Goal: Check status: Check status

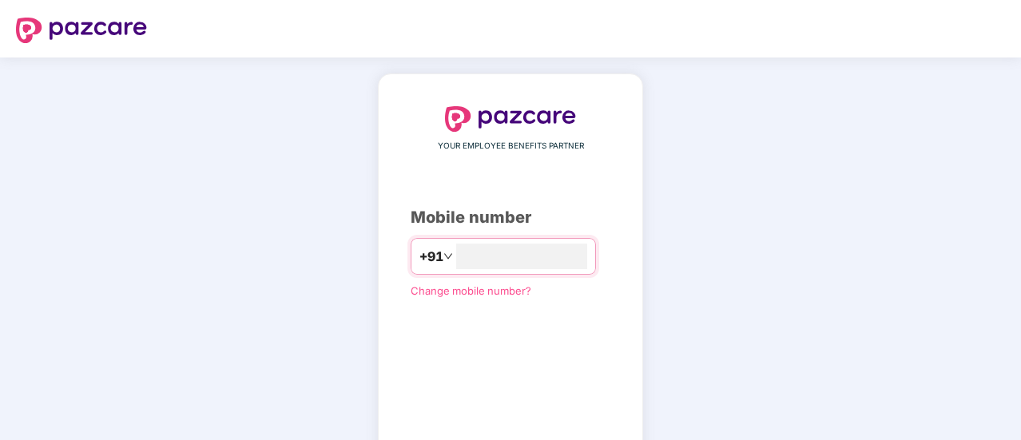
type input "**********"
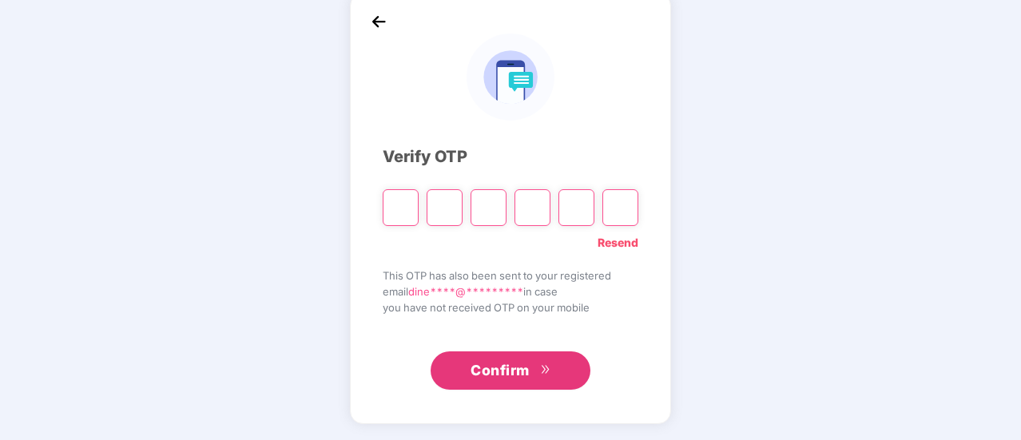
scroll to position [80, 0]
type input "*"
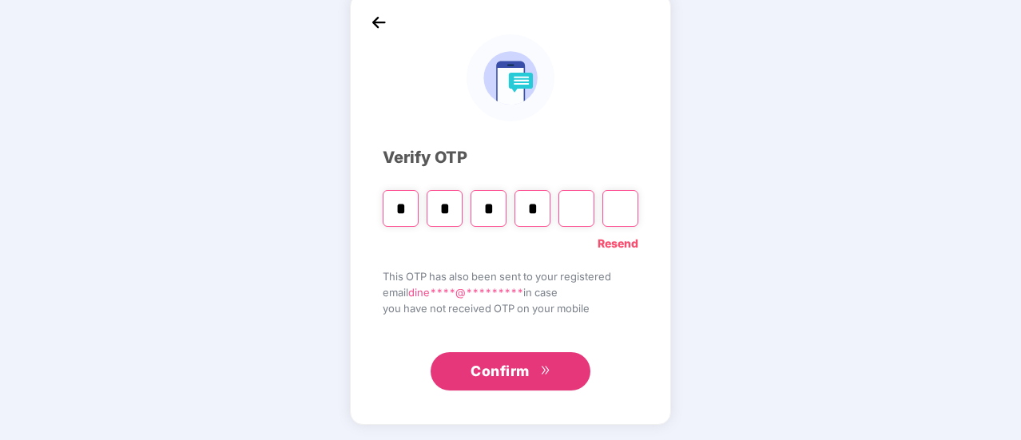
type input "*"
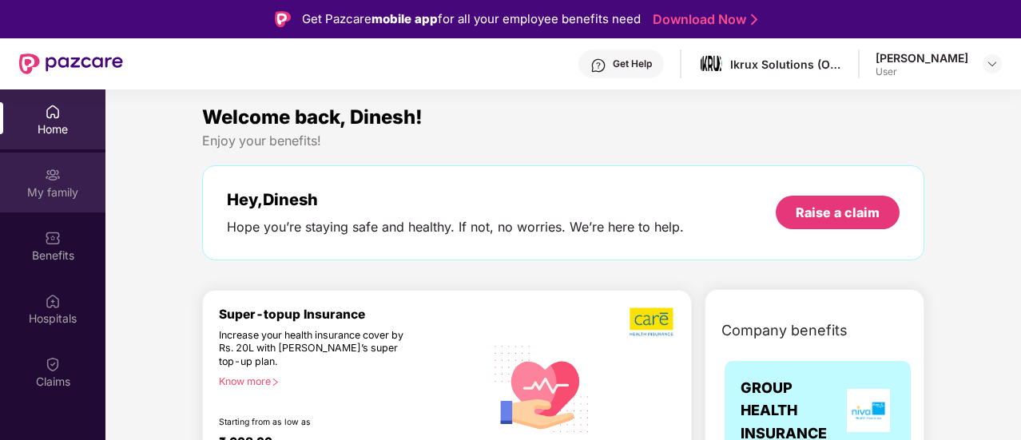
click at [53, 189] on div "My family" at bounding box center [52, 193] width 105 height 16
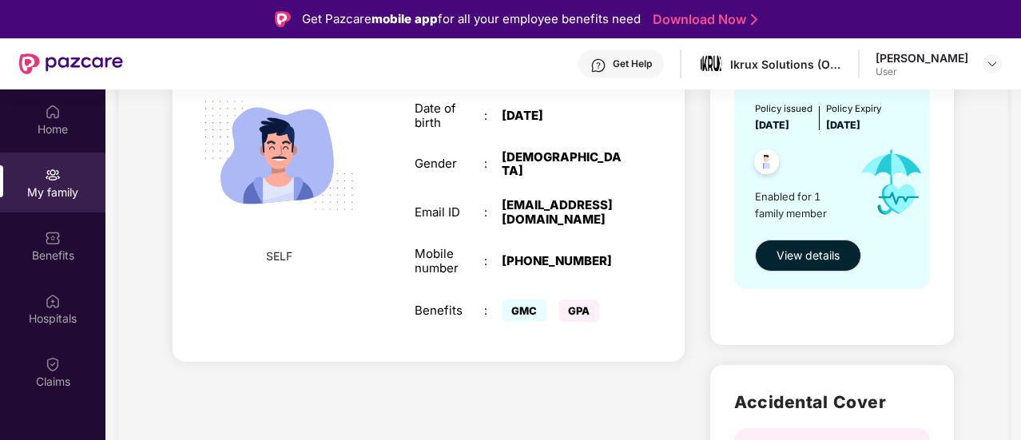
scroll to position [221, 0]
click at [820, 268] on button "View details" at bounding box center [808, 257] width 106 height 32
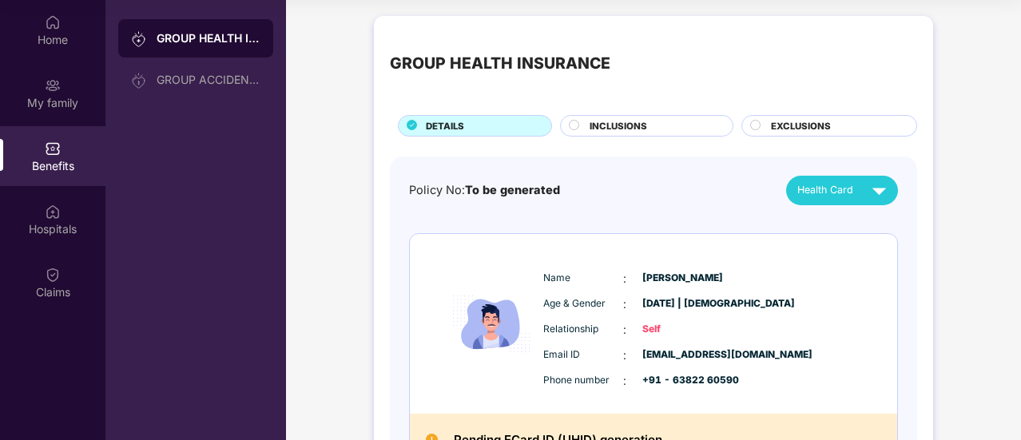
scroll to position [85, 0]
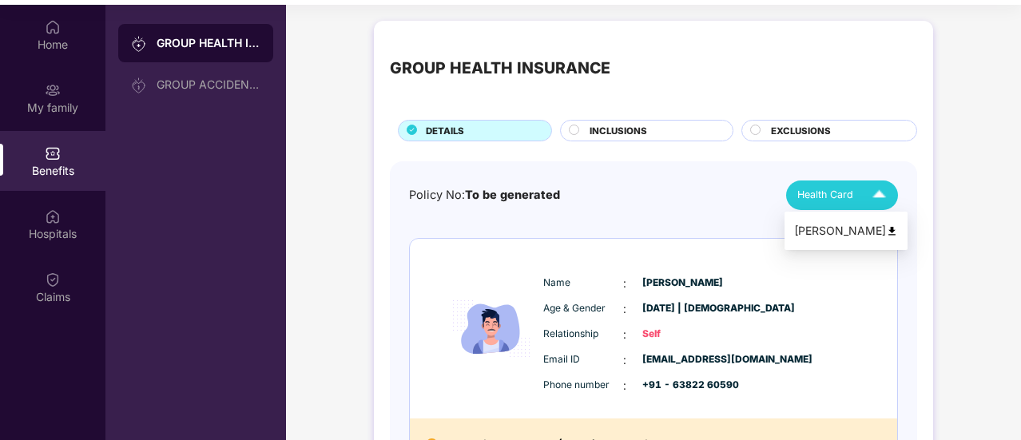
click at [866, 188] on img at bounding box center [879, 195] width 28 height 28
click at [591, 129] on span "INCLUSIONS" at bounding box center [619, 131] width 58 height 14
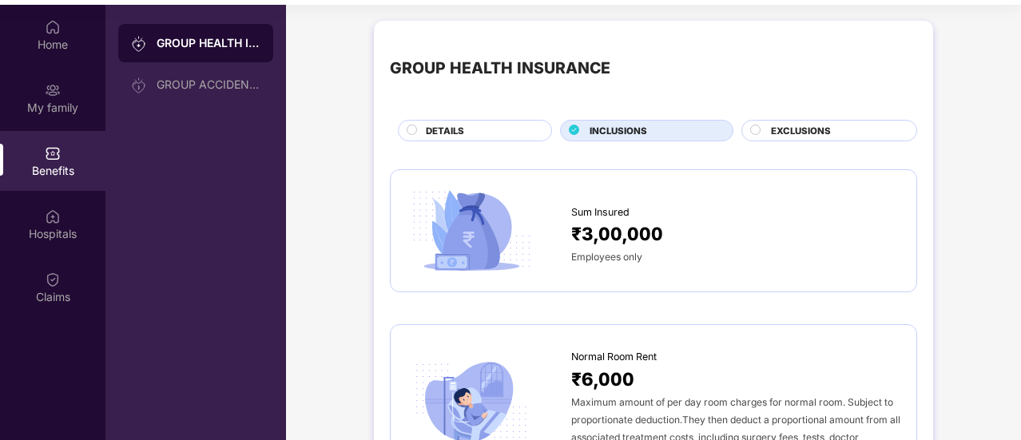
click at [805, 129] on span "EXCLUSIONS" at bounding box center [801, 131] width 60 height 14
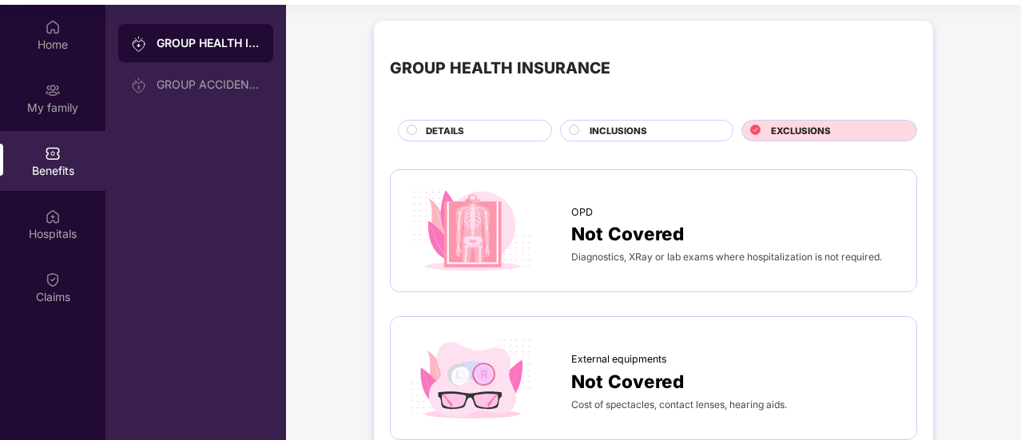
click at [505, 132] on div "DETAILS" at bounding box center [480, 132] width 125 height 17
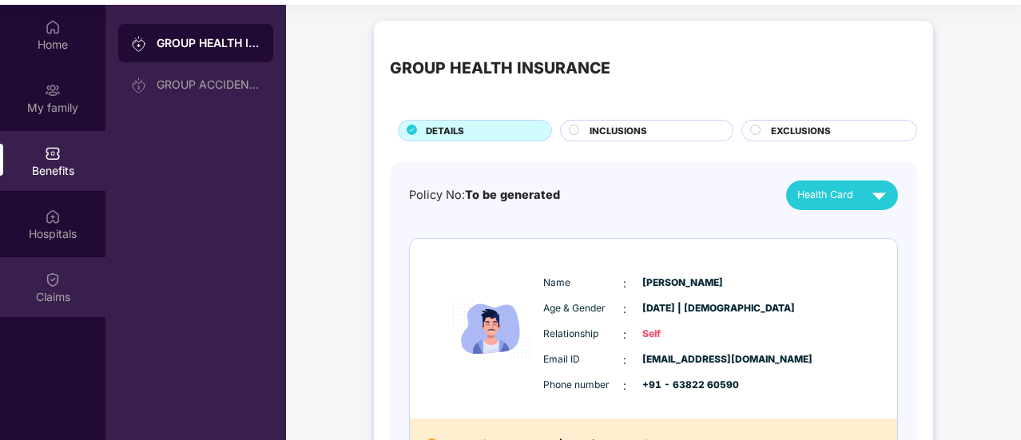
click at [57, 270] on div at bounding box center [53, 278] width 16 height 16
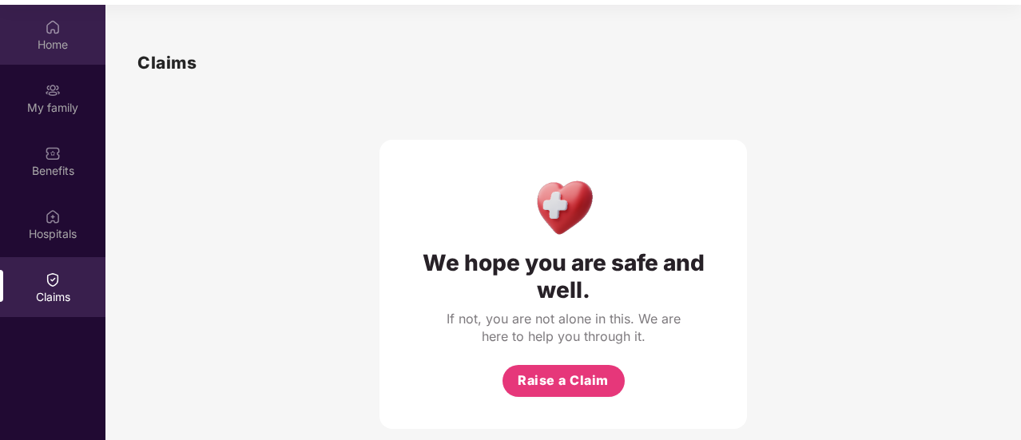
click at [55, 43] on div "Home" at bounding box center [52, 45] width 105 height 16
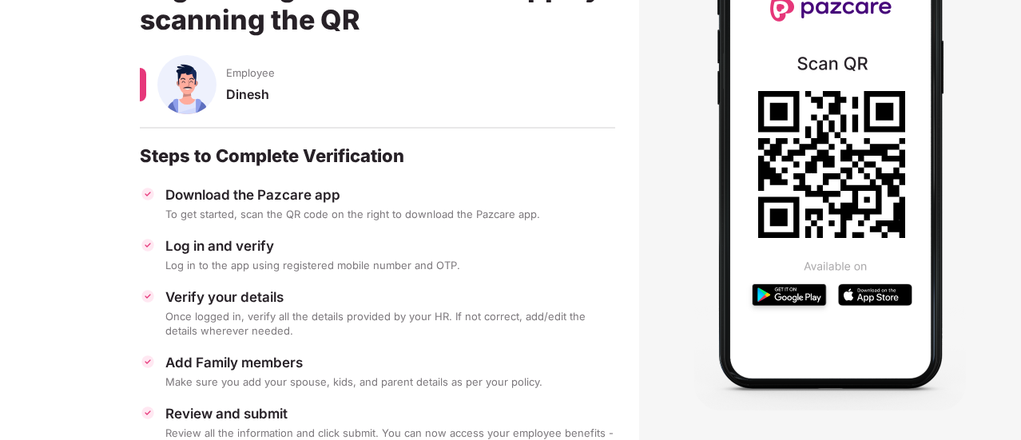
scroll to position [224, 0]
